Goal: Information Seeking & Learning: Check status

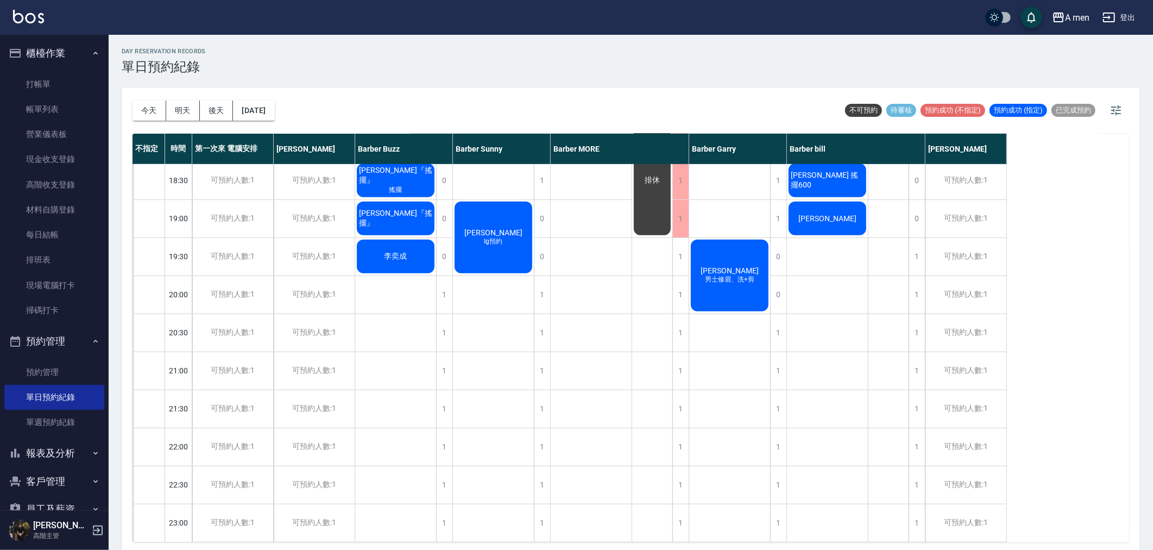
scroll to position [582, 0]
click at [274, 106] on button "[DATE]" at bounding box center [253, 110] width 41 height 20
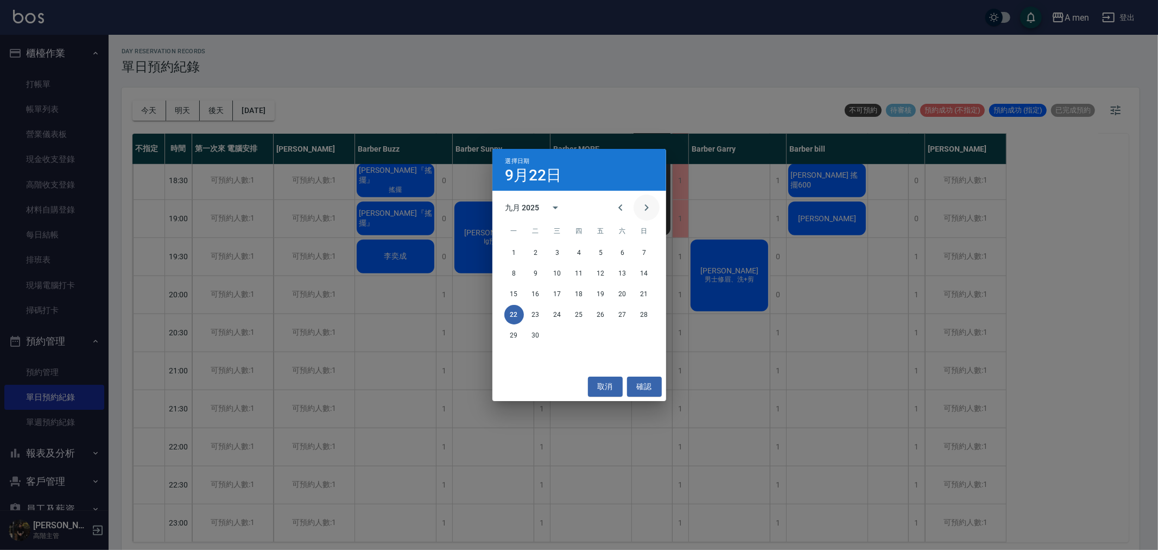
click at [649, 213] on icon "Next month" at bounding box center [646, 207] width 13 height 13
click at [620, 253] on button "4" at bounding box center [623, 253] width 20 height 20
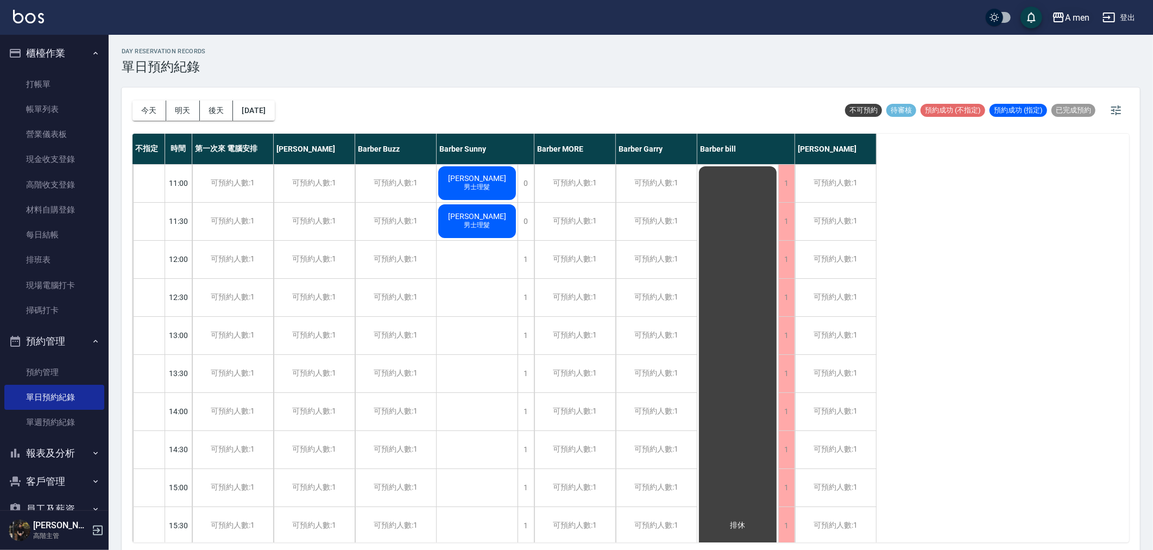
click at [1071, 20] on div "A men" at bounding box center [1077, 18] width 24 height 14
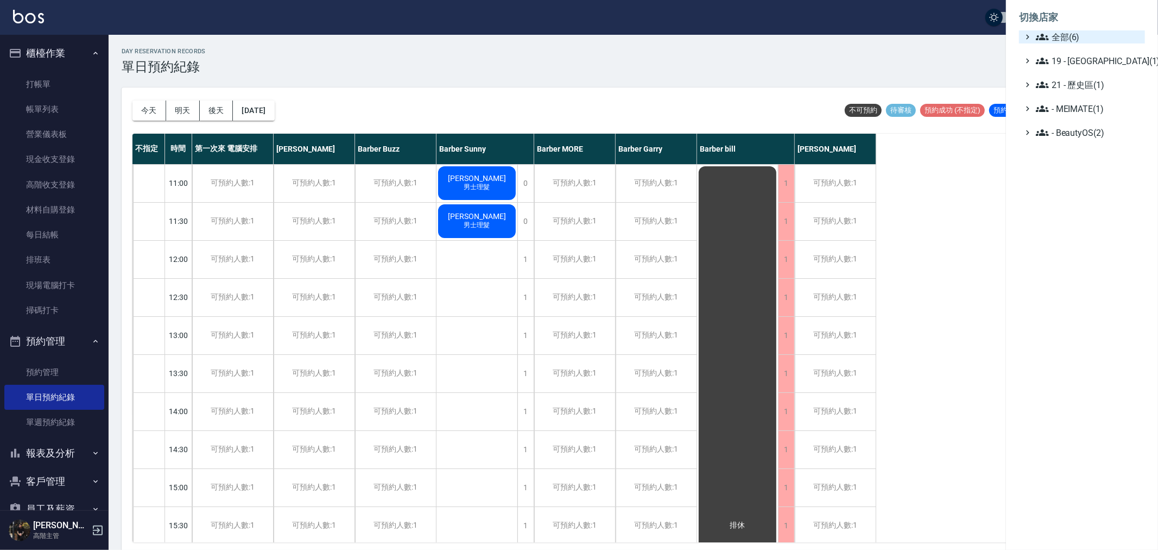
click at [1071, 42] on span "全部(6)" at bounding box center [1088, 36] width 105 height 13
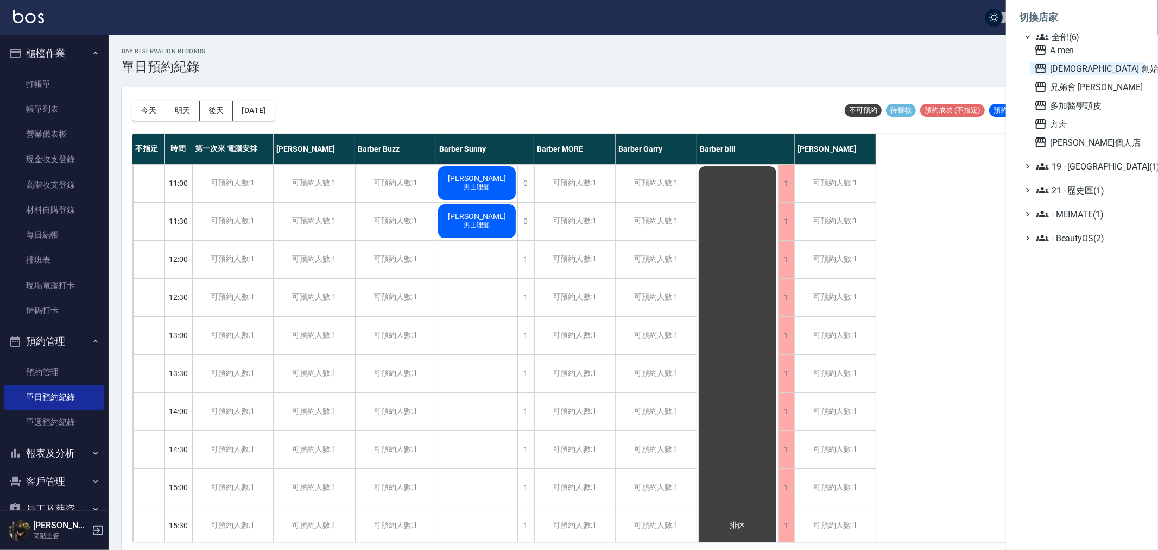
click at [1068, 67] on span "[DEMOGRAPHIC_DATA] 創始" at bounding box center [1088, 68] width 106 height 13
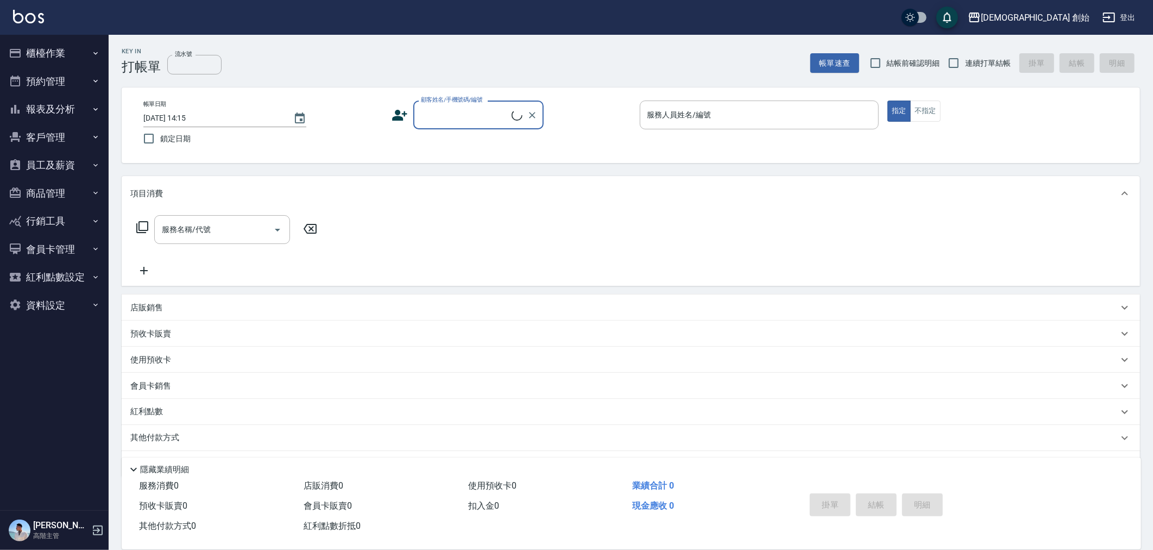
click at [48, 161] on button "員工及薪資" at bounding box center [54, 165] width 100 height 28
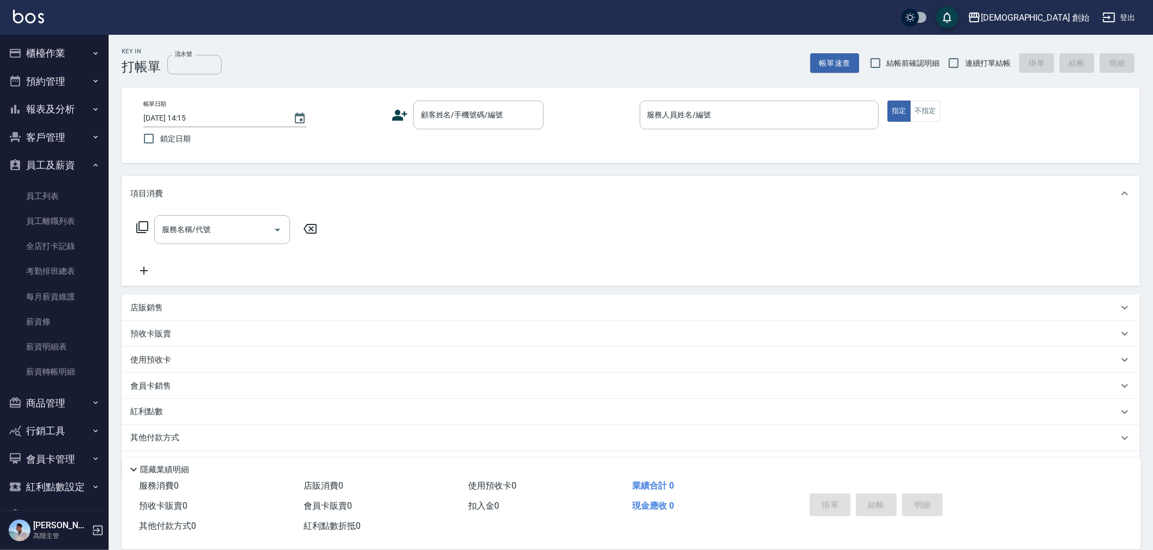
click at [47, 169] on button "員工及薪資" at bounding box center [54, 165] width 100 height 28
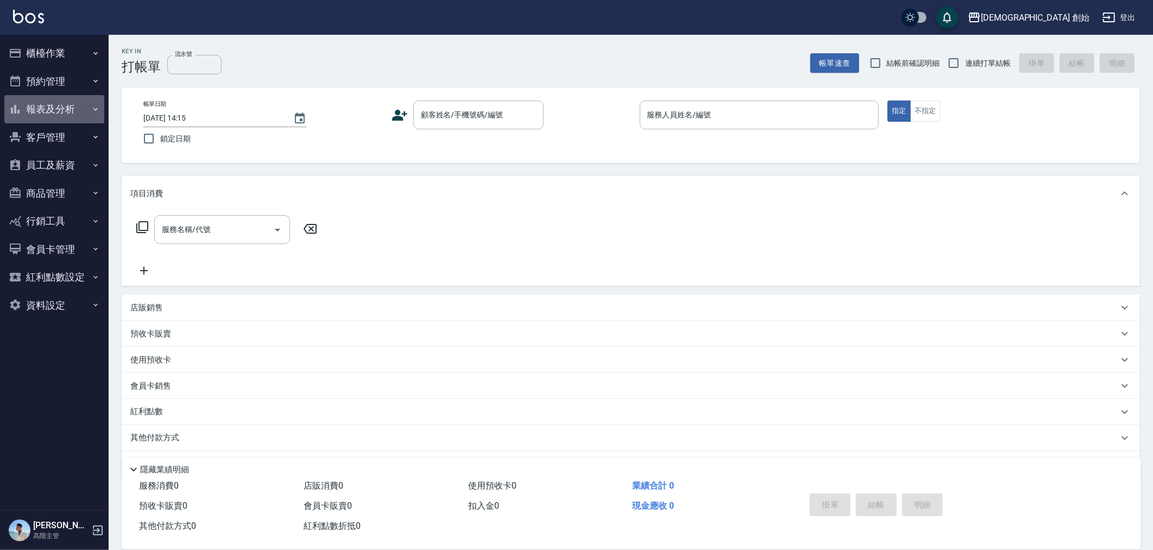
click at [52, 114] on button "報表及分析" at bounding box center [54, 109] width 100 height 28
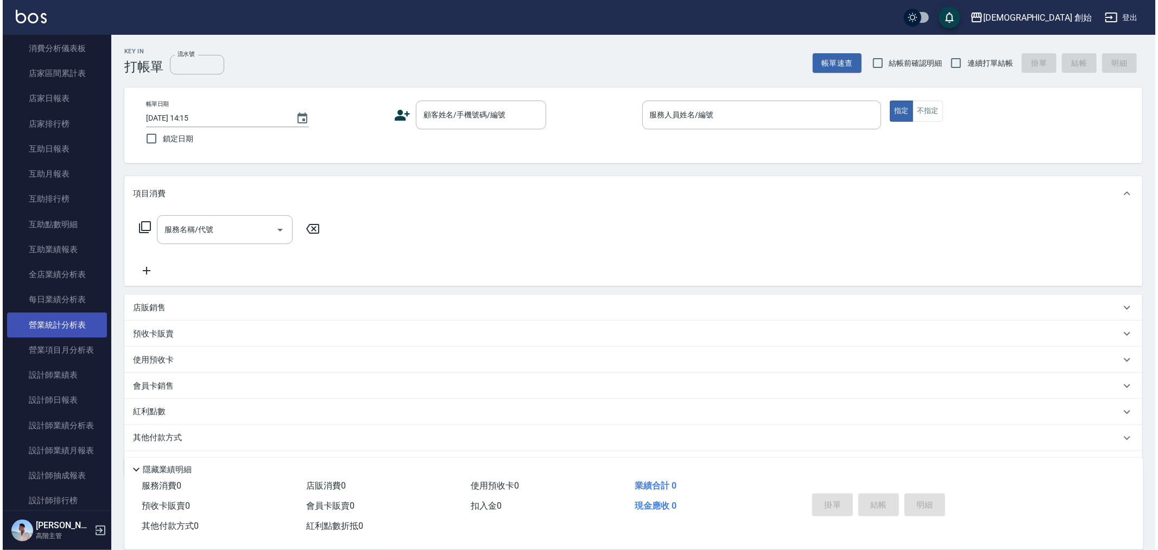
scroll to position [121, 0]
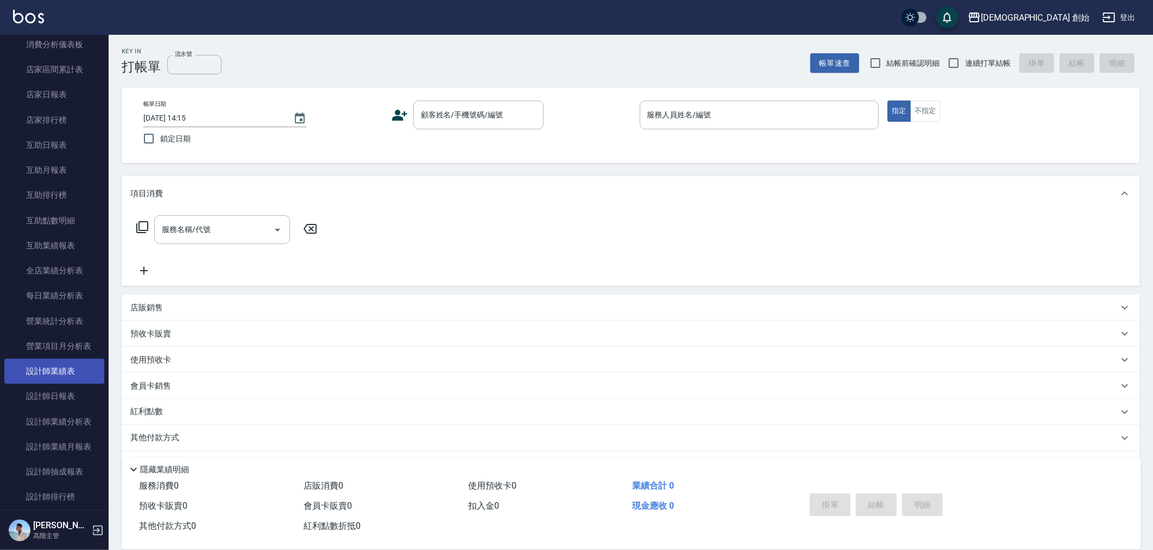
click at [67, 363] on link "設計師業績表" at bounding box center [54, 370] width 100 height 25
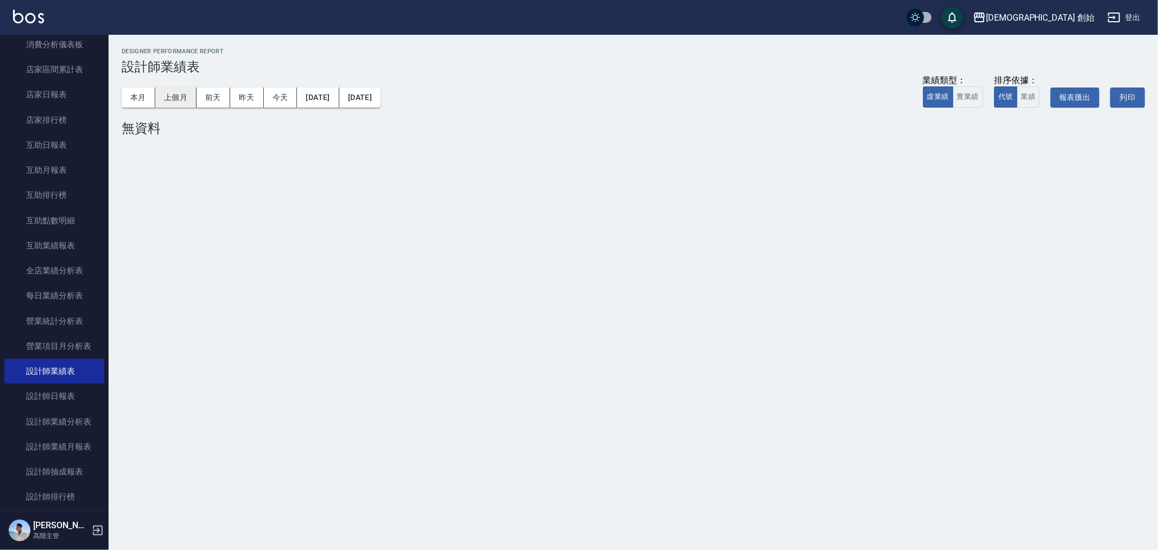
click at [185, 94] on button "上個月" at bounding box center [175, 97] width 41 height 20
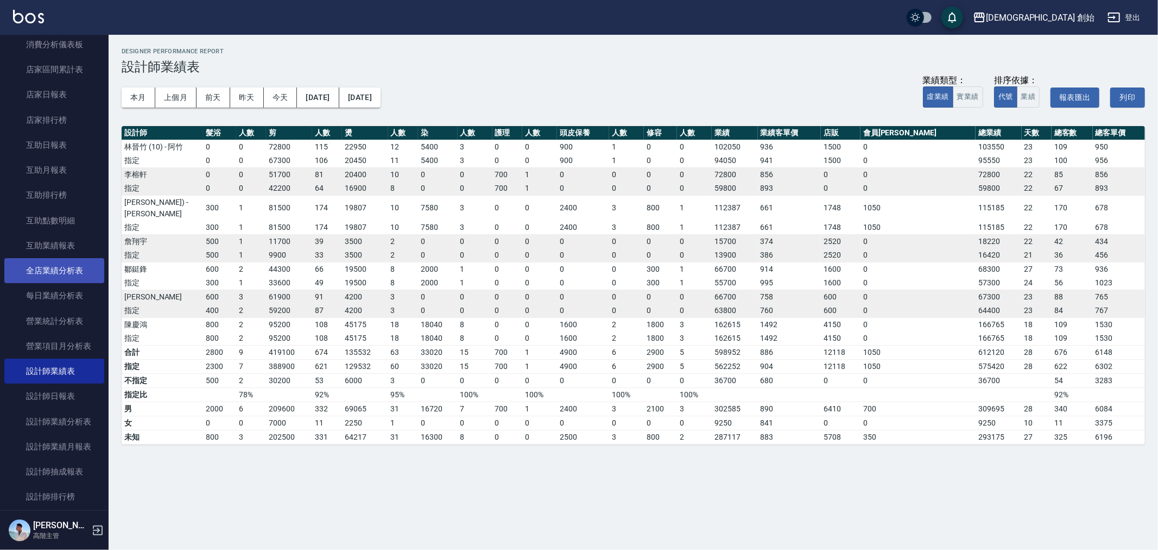
click at [51, 273] on link "全店業績分析表" at bounding box center [54, 270] width 100 height 25
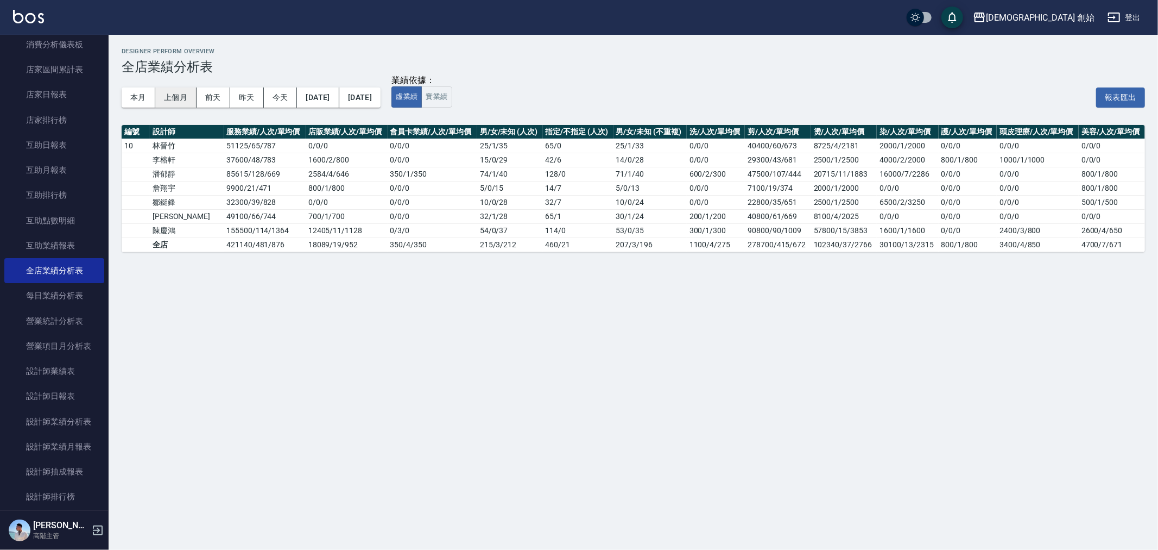
click at [178, 104] on button "上個月" at bounding box center [175, 97] width 41 height 20
click at [339, 89] on button "2025/08/01" at bounding box center [318, 97] width 42 height 20
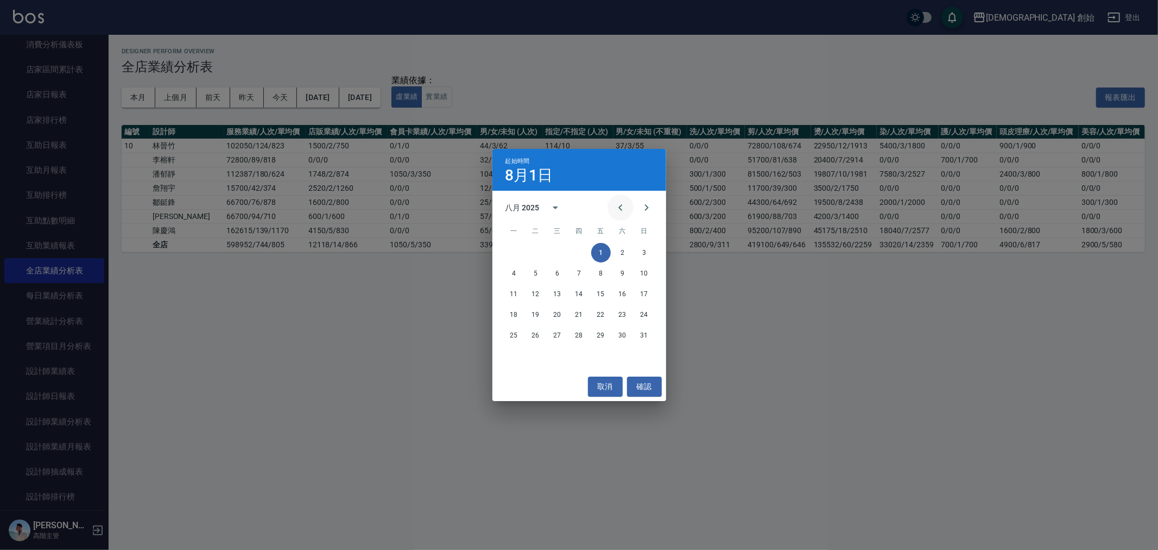
click at [617, 201] on button "Previous month" at bounding box center [621, 207] width 26 height 26
click at [534, 245] on button "1" at bounding box center [536, 253] width 20 height 20
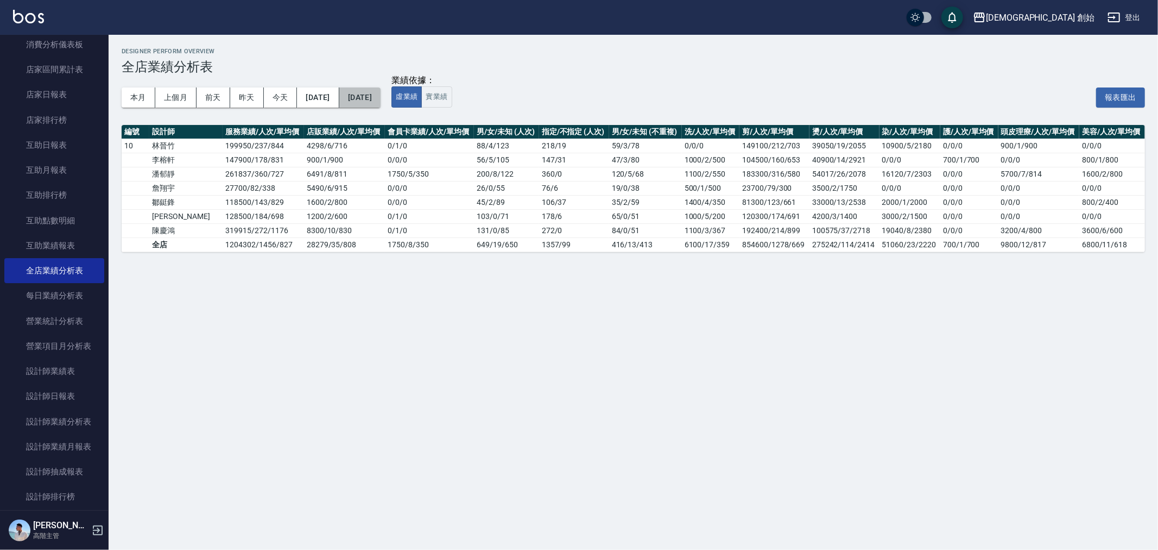
click at [381, 94] on button "2025/08/31" at bounding box center [359, 97] width 41 height 20
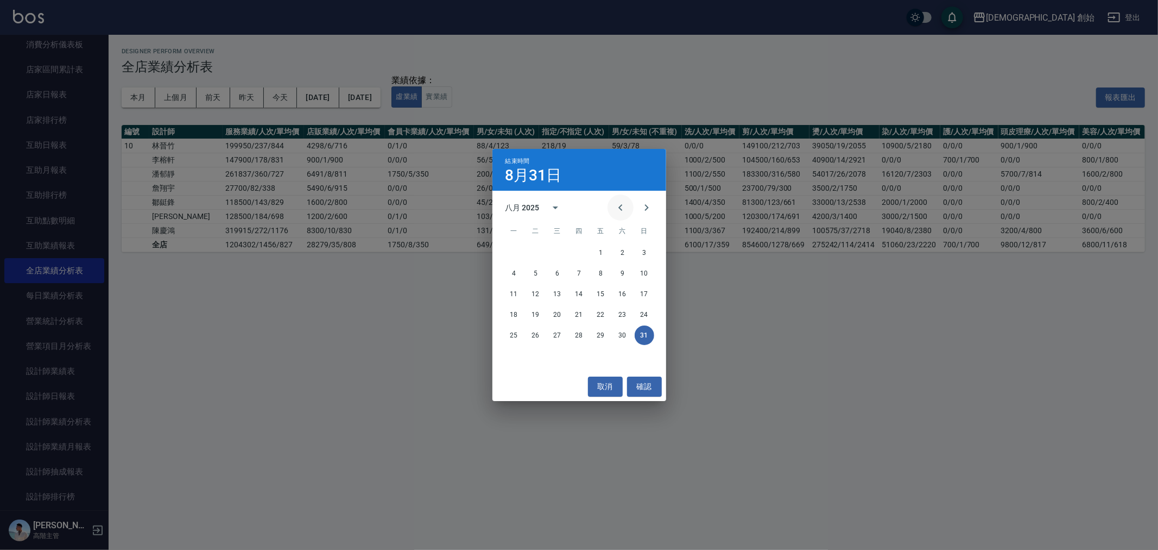
click at [628, 200] on button "Previous month" at bounding box center [621, 207] width 26 height 26
click at [579, 330] on button "31" at bounding box center [580, 335] width 20 height 20
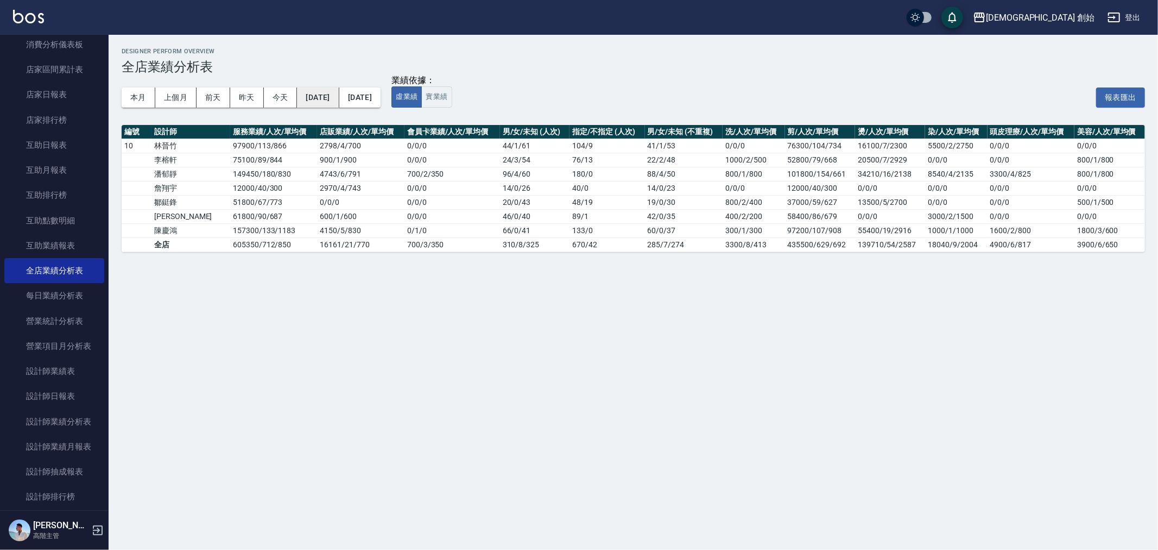
click at [334, 98] on button "2025/07/01" at bounding box center [318, 97] width 42 height 20
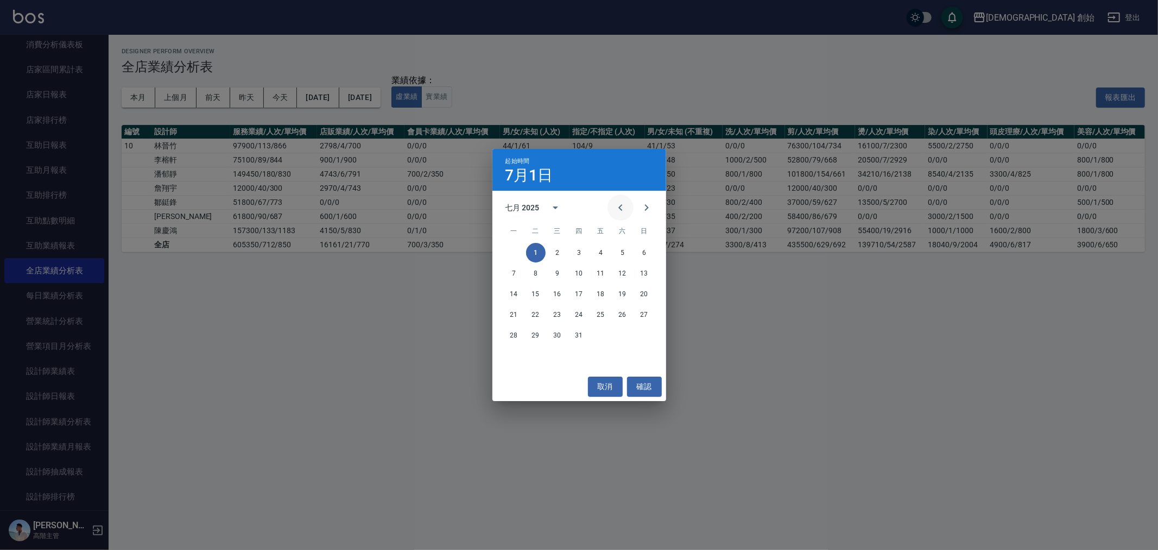
drag, startPoint x: 619, startPoint y: 202, endPoint x: 614, endPoint y: 209, distance: 8.9
click at [619, 203] on icon "Previous month" at bounding box center [620, 207] width 13 height 13
click at [636, 246] on div "1" at bounding box center [580, 253] width 174 height 20
click at [639, 247] on button "1" at bounding box center [645, 253] width 20 height 20
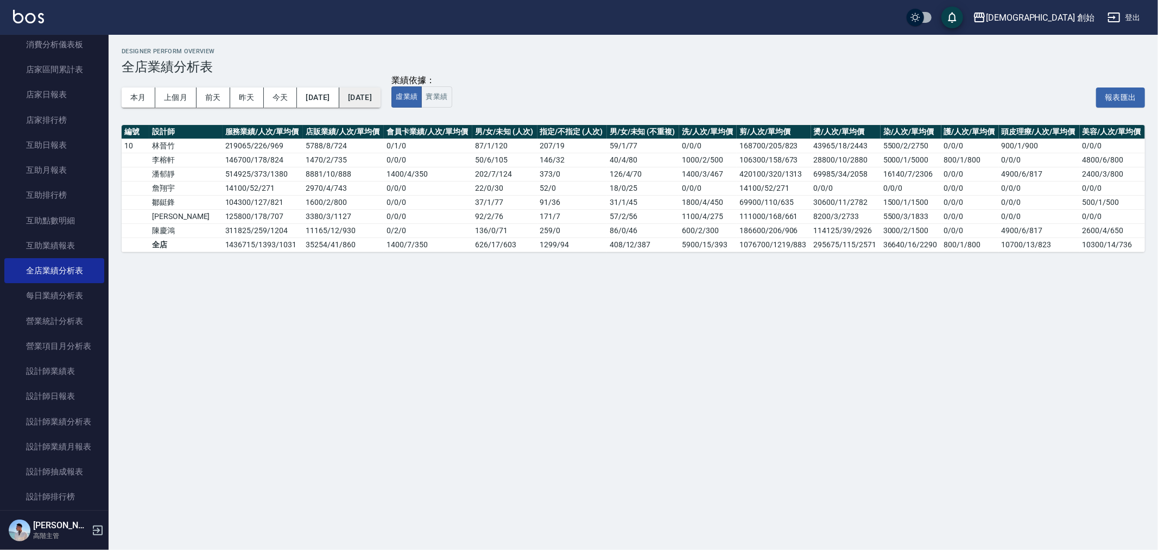
click at [381, 95] on button "2025/07/31" at bounding box center [359, 97] width 41 height 20
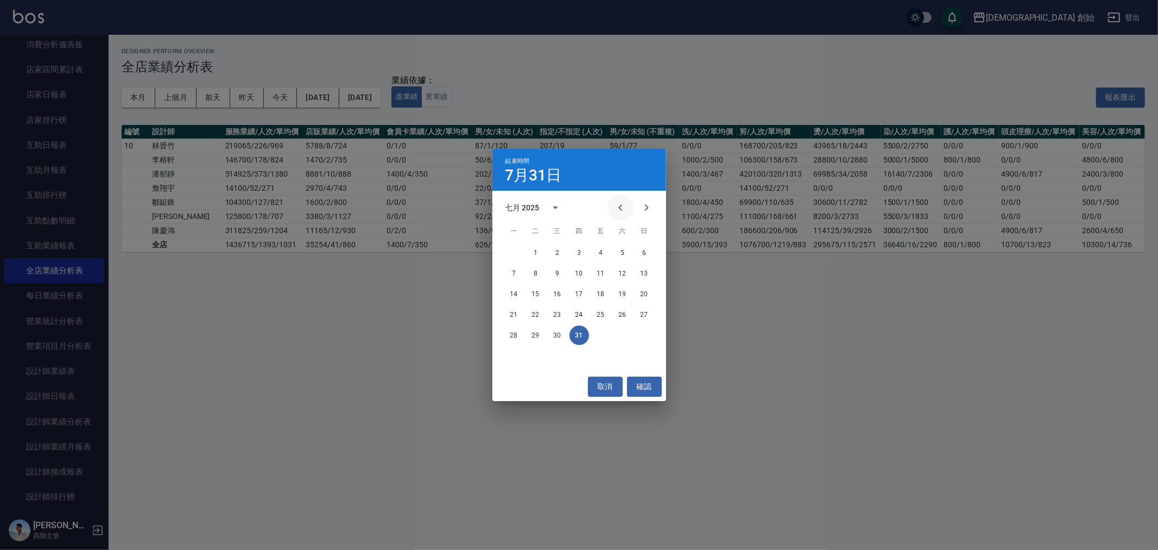
click at [618, 216] on button "Previous month" at bounding box center [621, 207] width 26 height 26
click at [516, 354] on button "30" at bounding box center [515, 356] width 20 height 20
